Goal: Navigation & Orientation: Find specific page/section

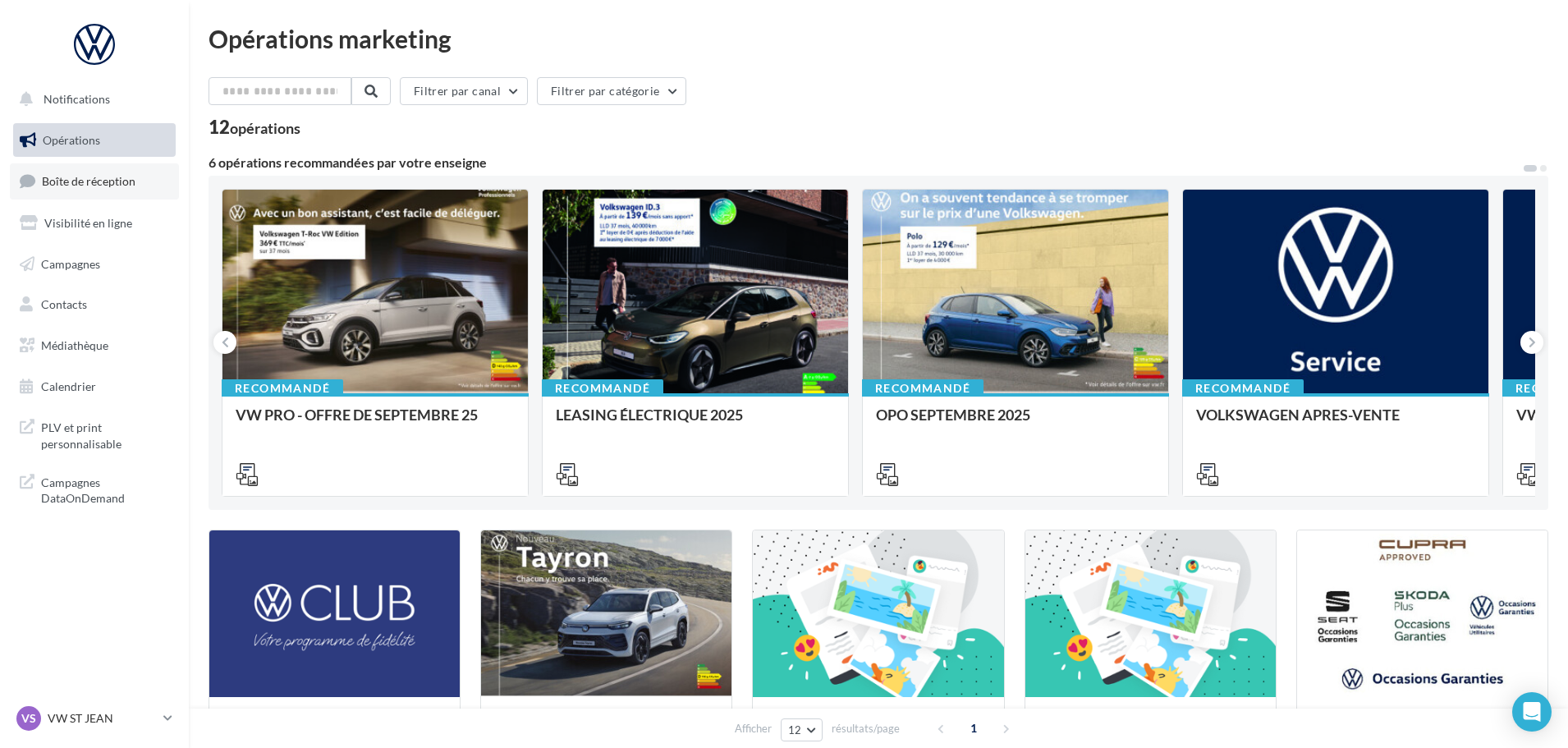
click at [122, 178] on span "Boîte de réception" at bounding box center [88, 181] width 93 height 14
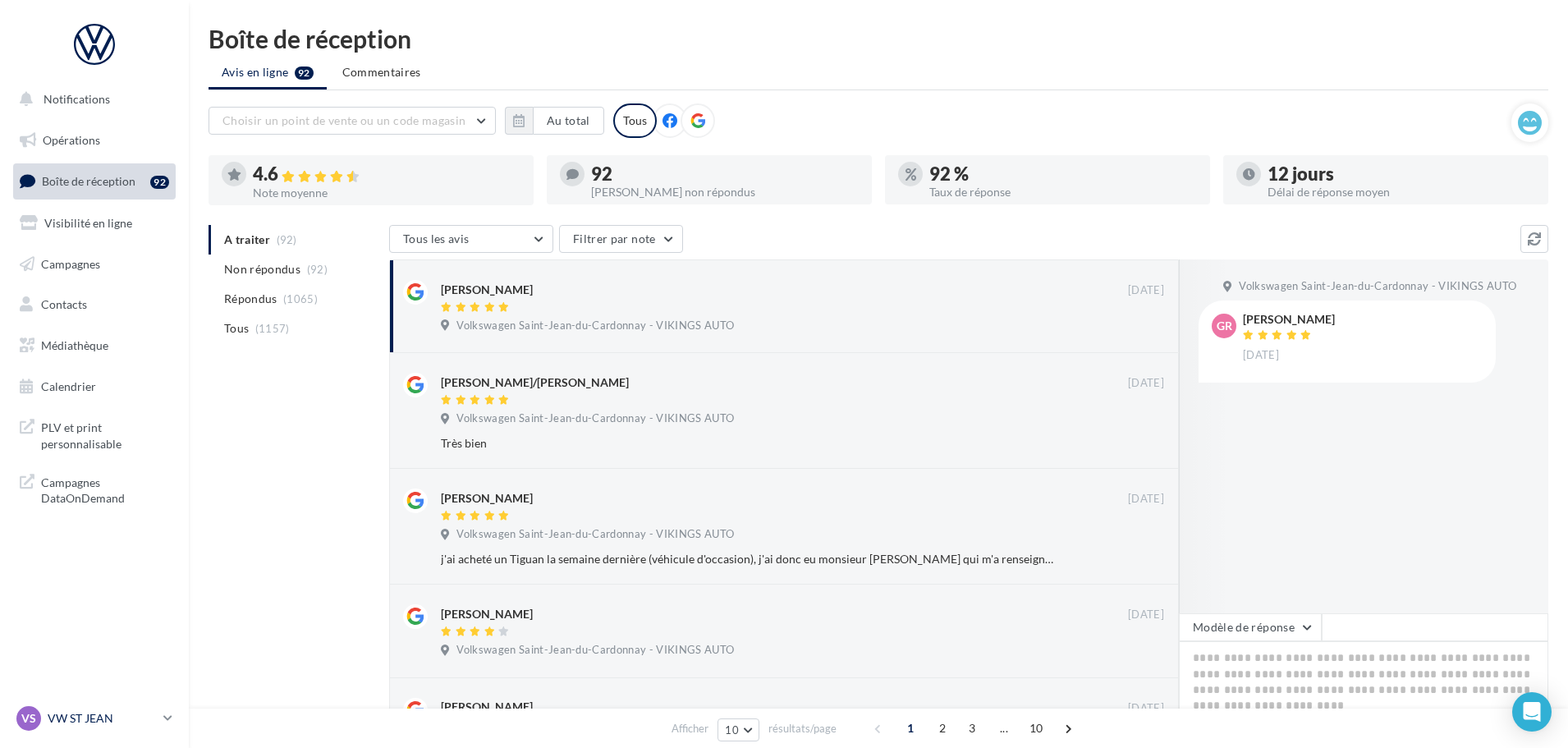
click at [124, 729] on div "VS VW ST JEAN vw-stj-vau" at bounding box center [86, 718] width 140 height 25
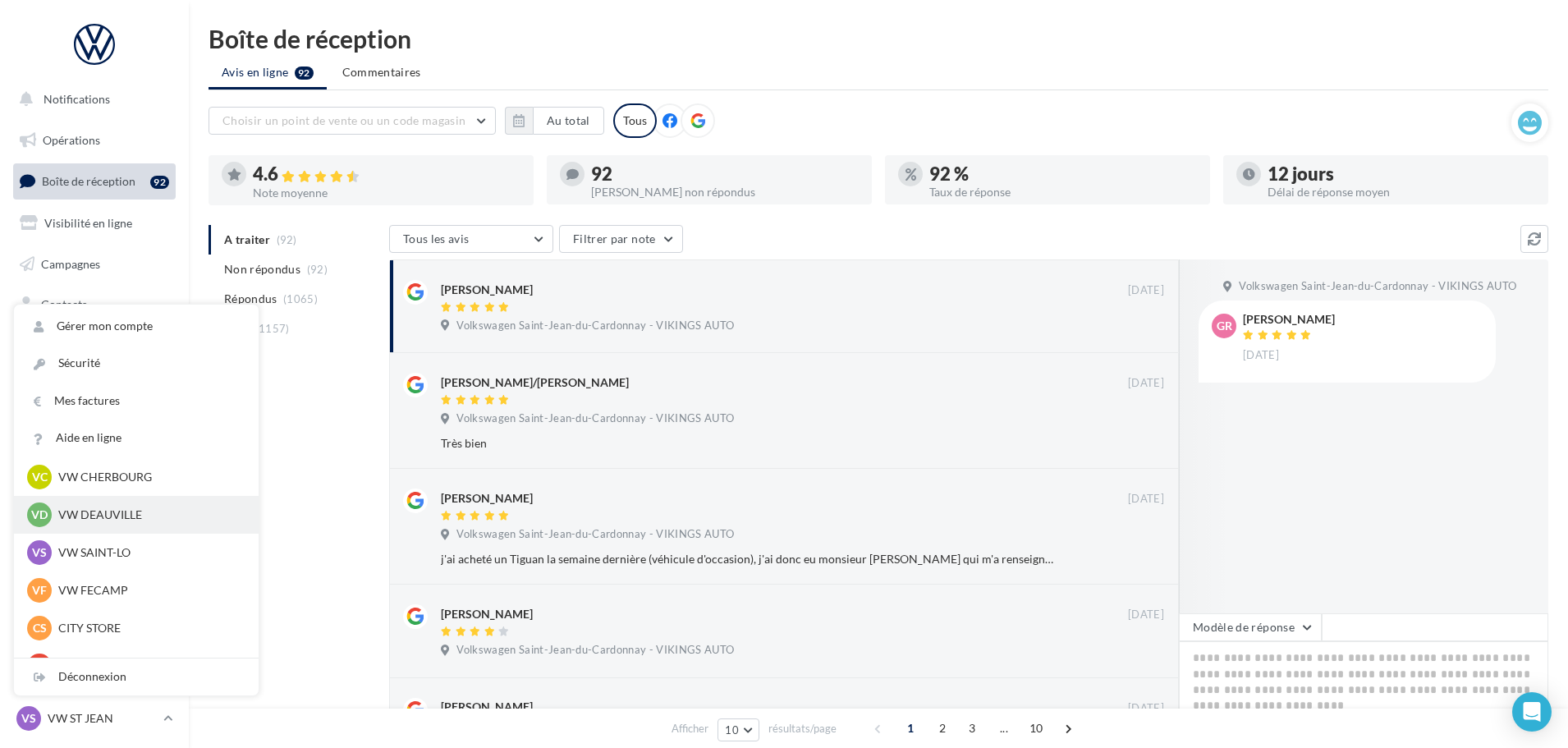
scroll to position [164, 0]
click at [121, 515] on p "VW SAINT-LO" at bounding box center [149, 513] width 181 height 17
